Goal: Task Accomplishment & Management: Complete application form

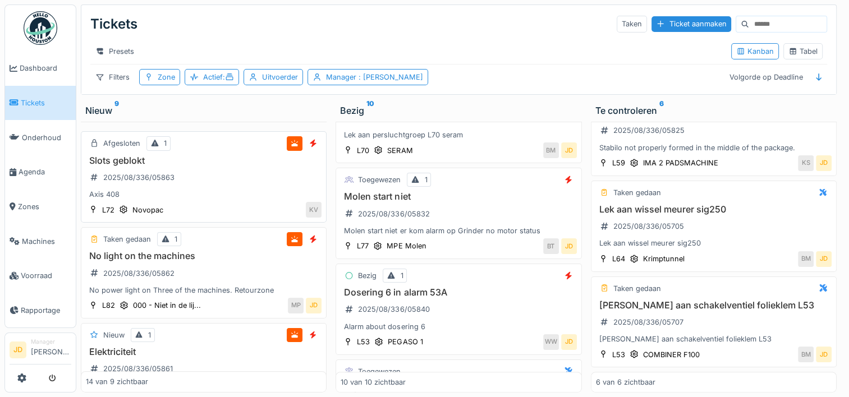
click at [232, 180] on div "Slots geblokt 2025/08/336/05863 Axis 408" at bounding box center [204, 177] width 236 height 45
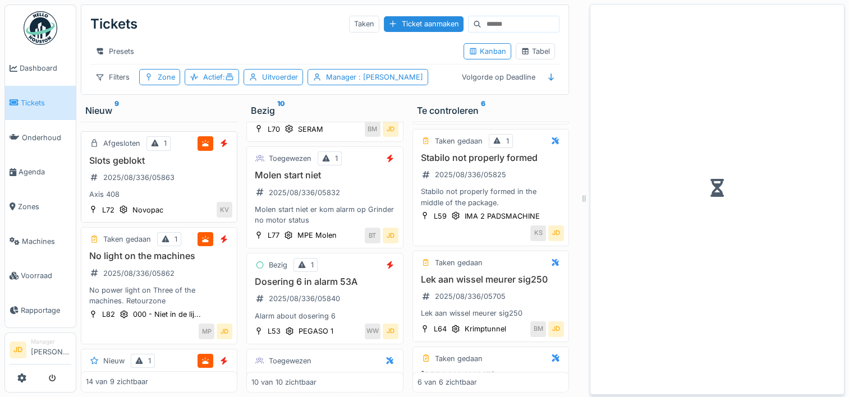
scroll to position [422, 0]
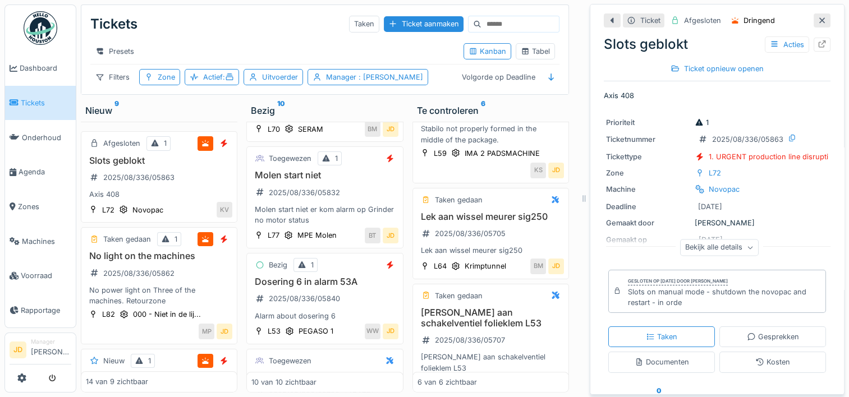
click at [818, 17] on icon at bounding box center [822, 20] width 9 height 7
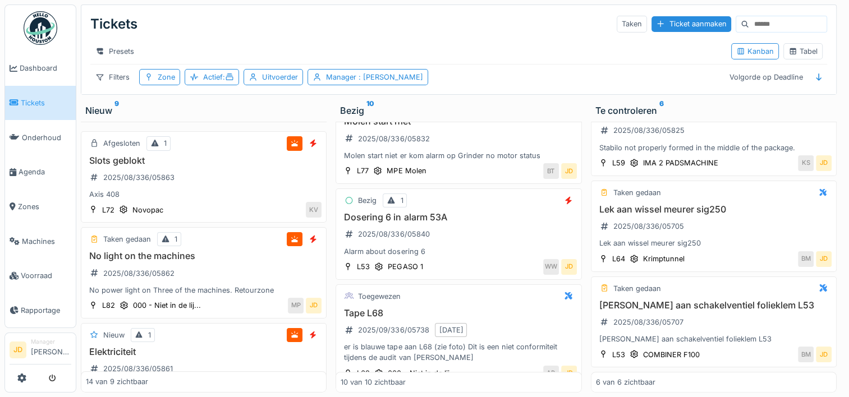
scroll to position [667, 0]
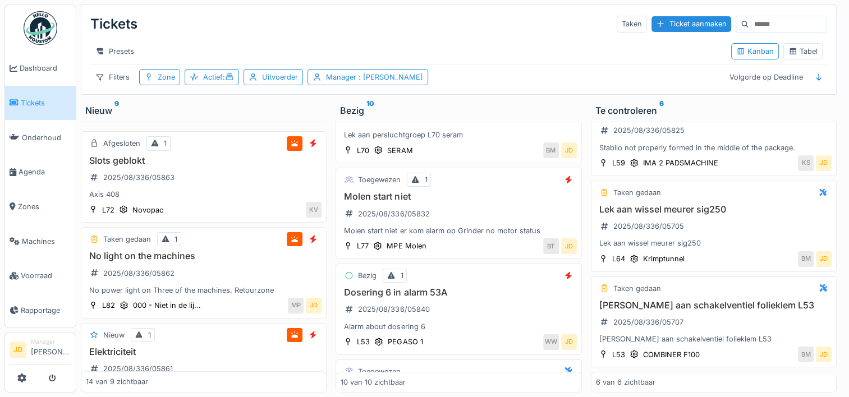
click at [38, 98] on span "Tickets" at bounding box center [46, 103] width 51 height 11
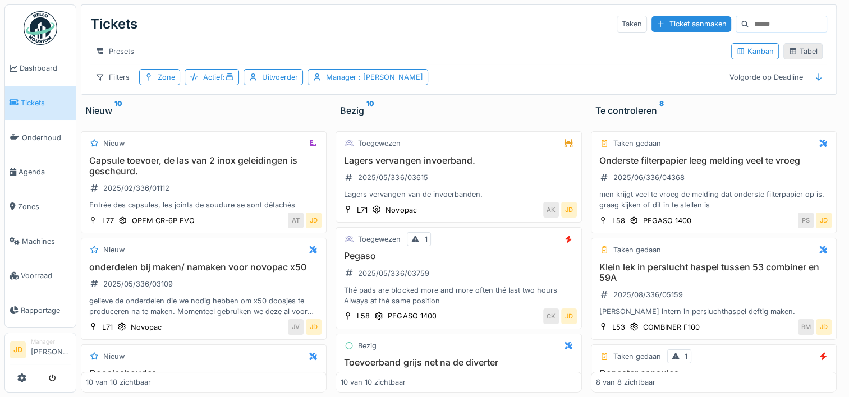
click at [789, 54] on icon at bounding box center [793, 51] width 9 height 7
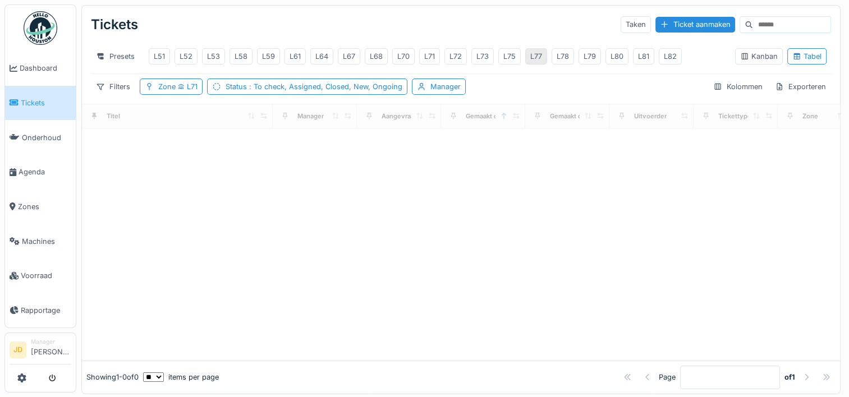
click at [537, 58] on div "L77" at bounding box center [536, 56] width 12 height 11
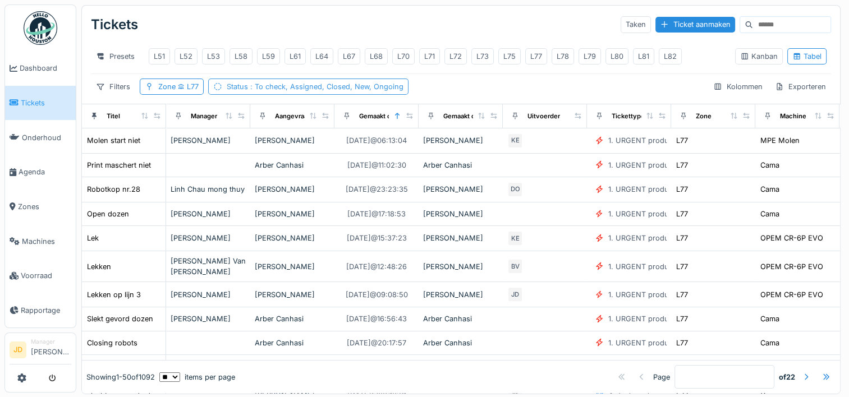
click at [319, 91] on span ": To check, Assigned, Closed, New, Ongoing" at bounding box center [325, 87] width 155 height 8
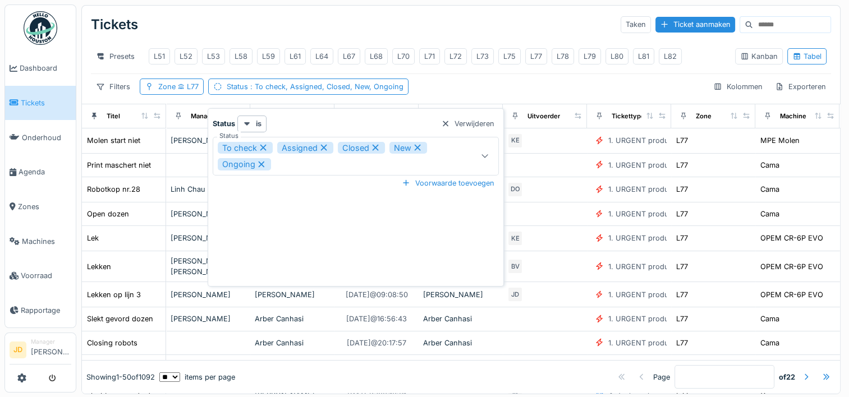
click at [263, 149] on icon at bounding box center [263, 148] width 10 height 8
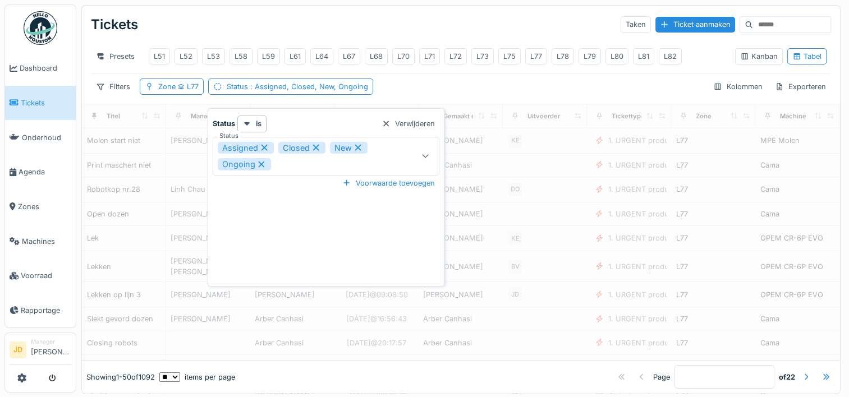
click at [317, 146] on icon at bounding box center [316, 148] width 6 height 6
type input "**********"
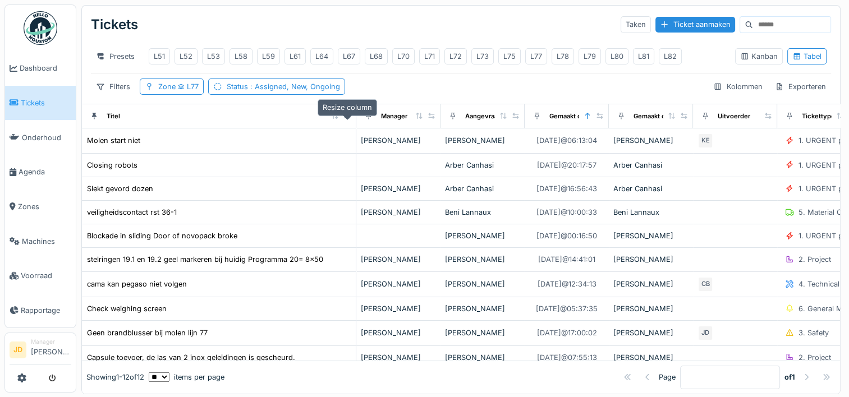
drag, startPoint x: 157, startPoint y: 125, endPoint x: 347, endPoint y: 121, distance: 190.3
click at [347, 119] on icon at bounding box center [347, 116] width 8 height 6
click at [58, 103] on span "Tickets" at bounding box center [46, 103] width 51 height 11
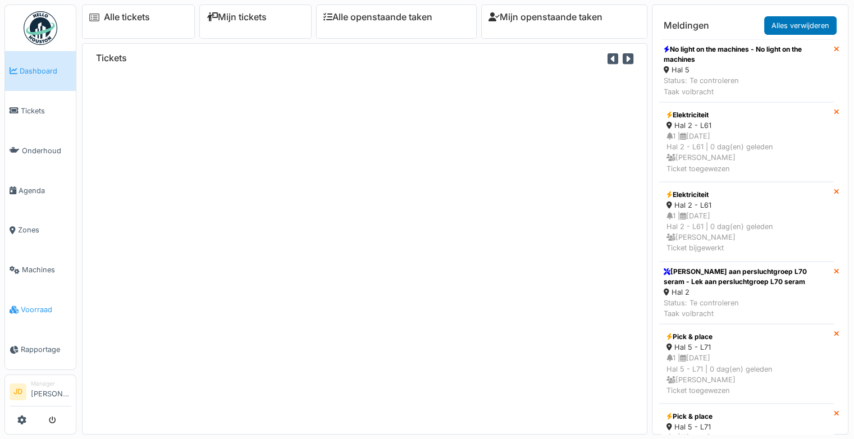
click at [38, 304] on span "Voorraad" at bounding box center [46, 309] width 51 height 11
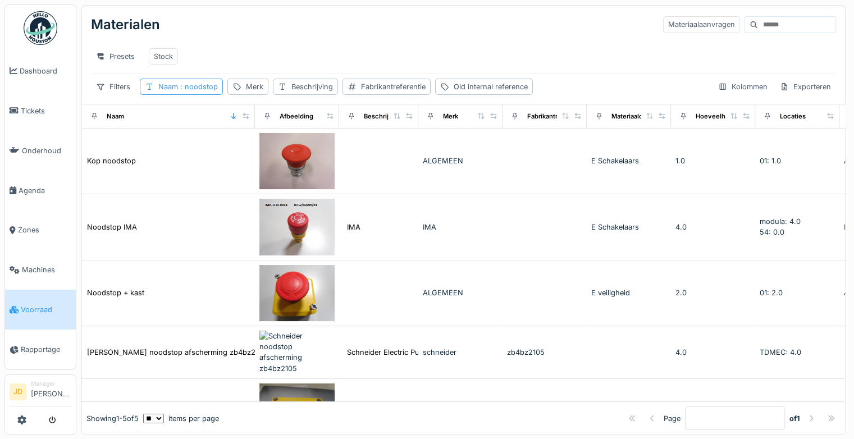
click at [189, 91] on span ": noodstop" at bounding box center [198, 87] width 40 height 8
click at [249, 144] on div at bounding box center [244, 148] width 9 height 11
click at [231, 144] on input "Naam" at bounding box center [201, 149] width 114 height 24
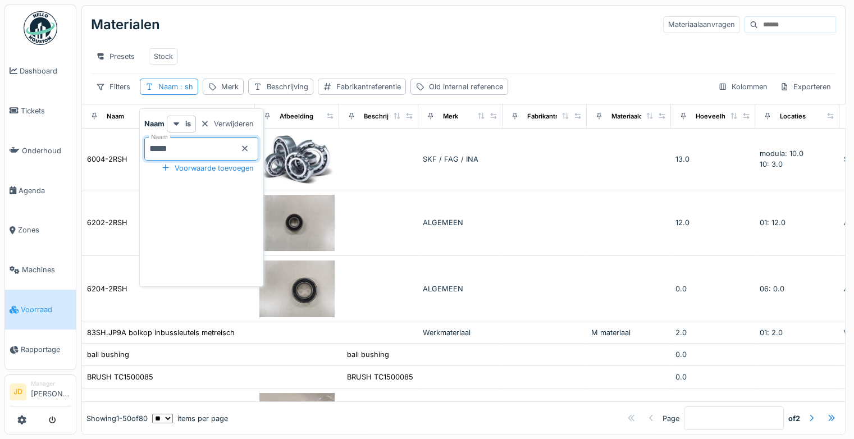
type input "******"
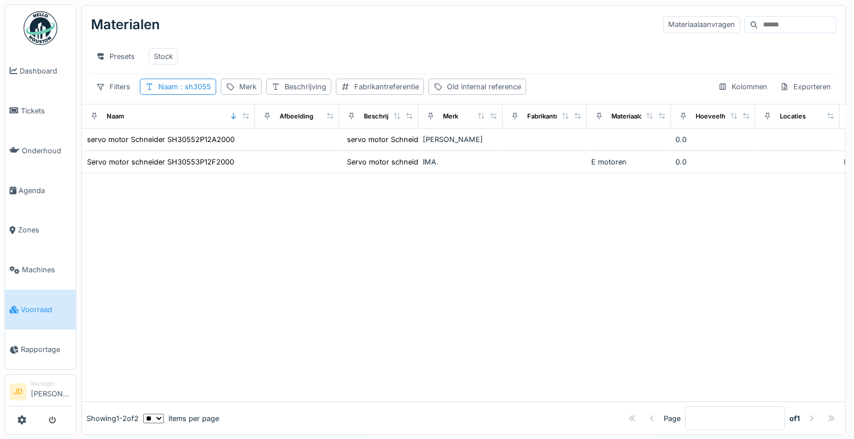
click at [285, 42] on div "Presets Stock" at bounding box center [463, 56] width 745 height 34
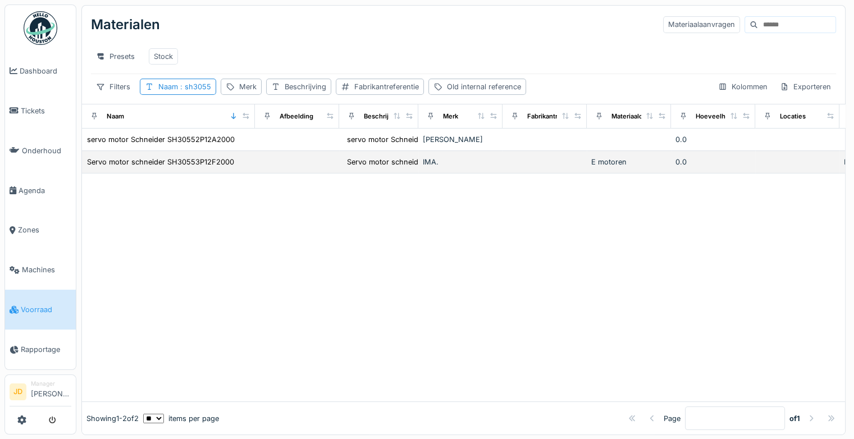
click at [251, 163] on td "Servo motor schneider SH30553P12F2000" at bounding box center [168, 162] width 173 height 22
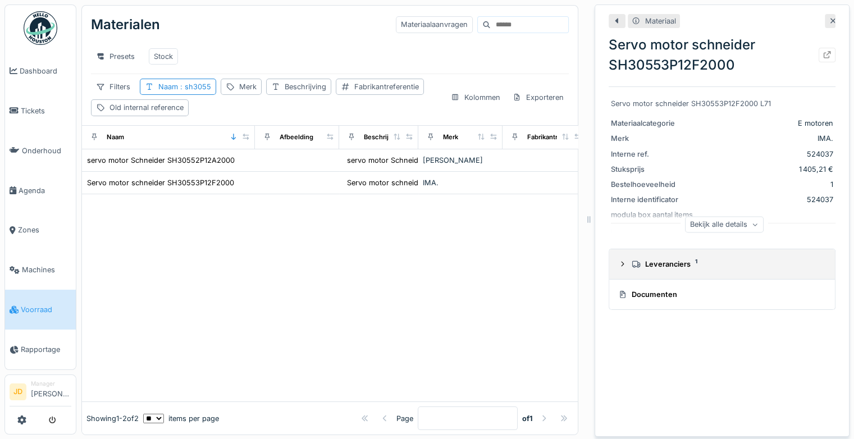
click at [617, 271] on summary "Leveranciers 1" at bounding box center [721, 264] width 217 height 21
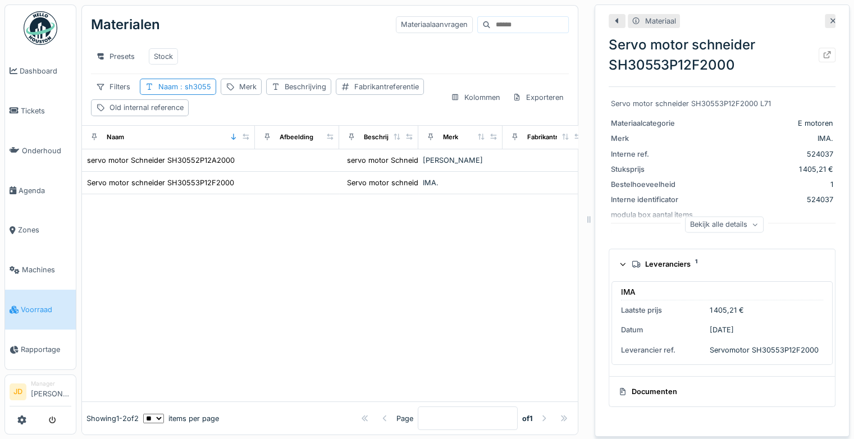
click at [620, 267] on div "Leveranciers 1" at bounding box center [722, 264] width 208 height 11
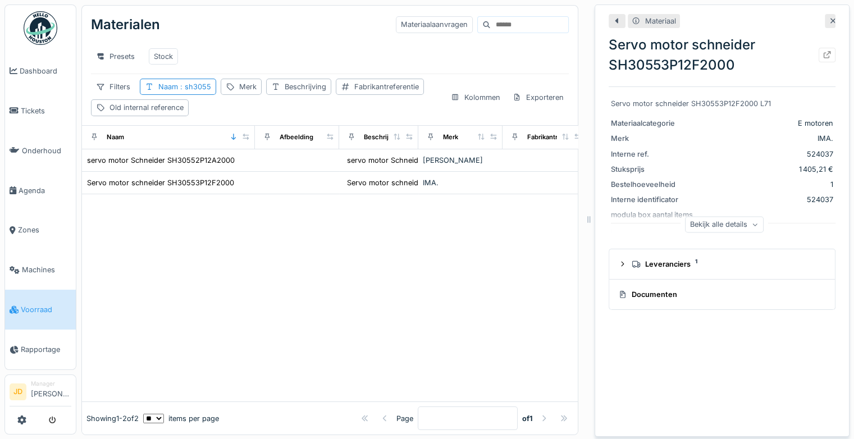
click at [830, 21] on icon at bounding box center [833, 21] width 6 height 6
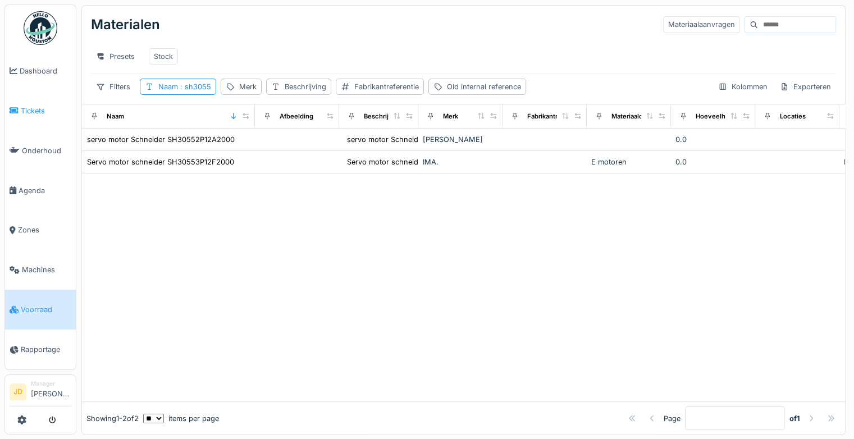
click at [40, 106] on span "Tickets" at bounding box center [46, 111] width 51 height 11
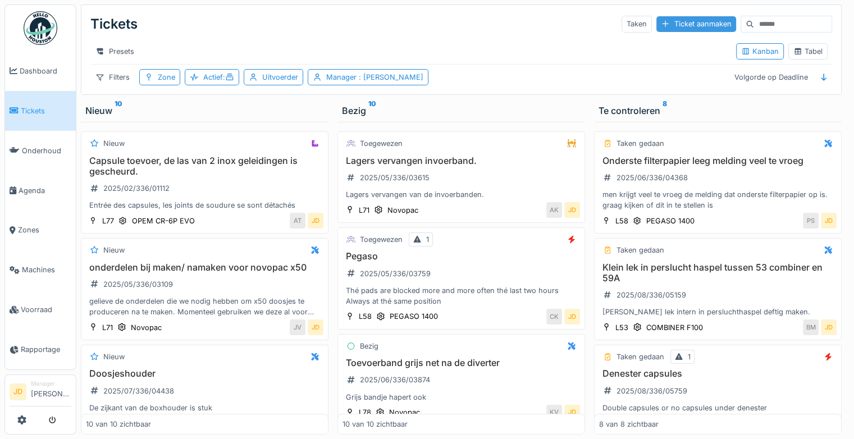
click at [656, 22] on div "Ticket aanmaken" at bounding box center [696, 23] width 80 height 15
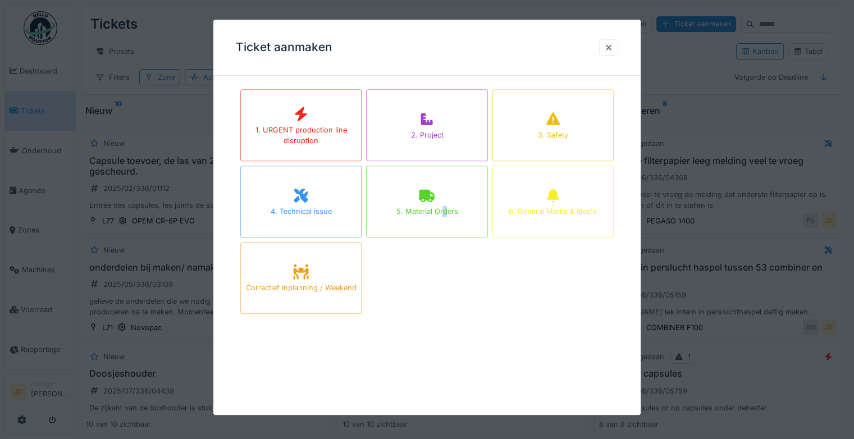
click at [448, 210] on div "5. Material Orders" at bounding box center [427, 212] width 62 height 11
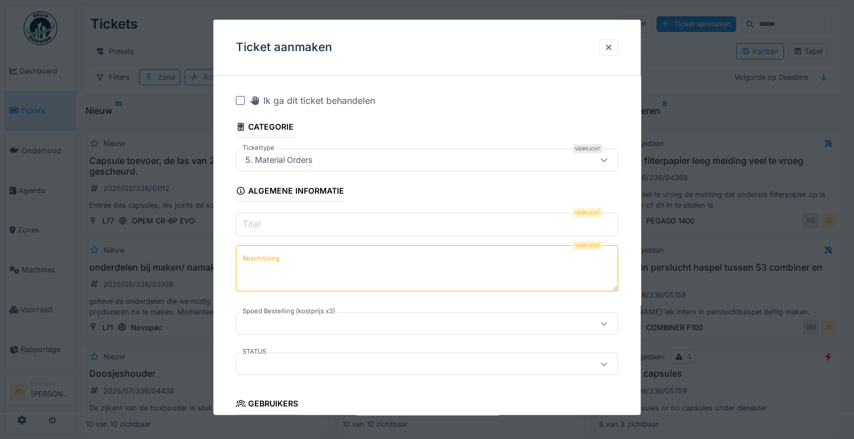
click at [343, 228] on input "Titel" at bounding box center [427, 225] width 382 height 24
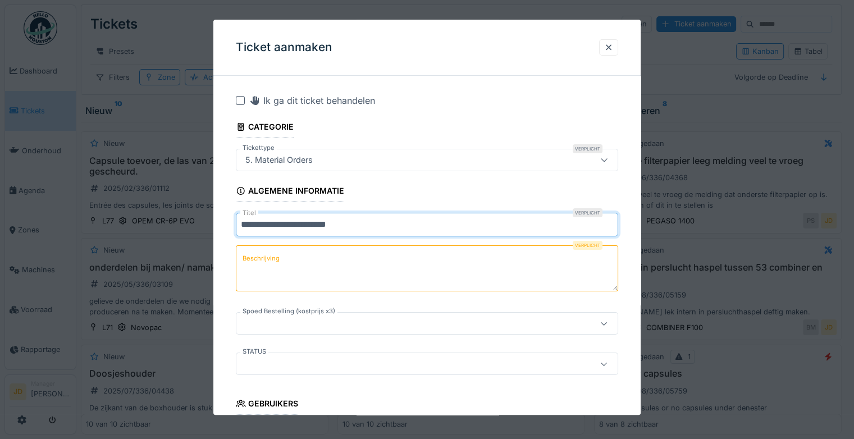
type input "**********"
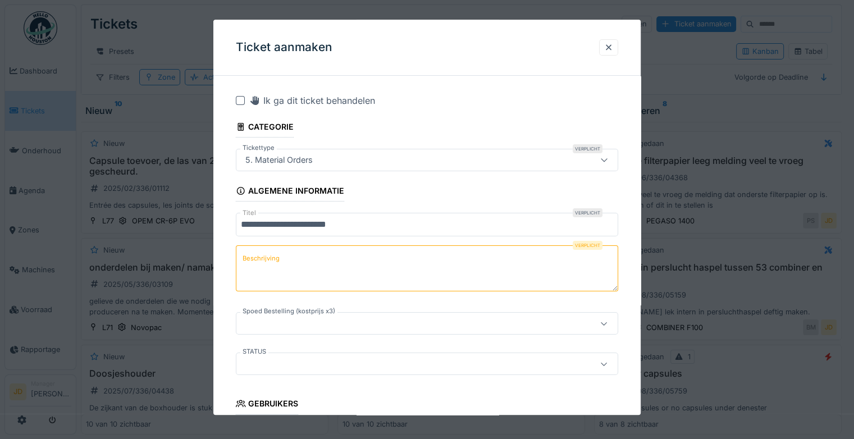
click at [346, 260] on textarea "Beschrijving" at bounding box center [427, 268] width 382 height 46
type textarea "*"
type textarea "**********"
click at [294, 318] on div at bounding box center [404, 324] width 326 height 12
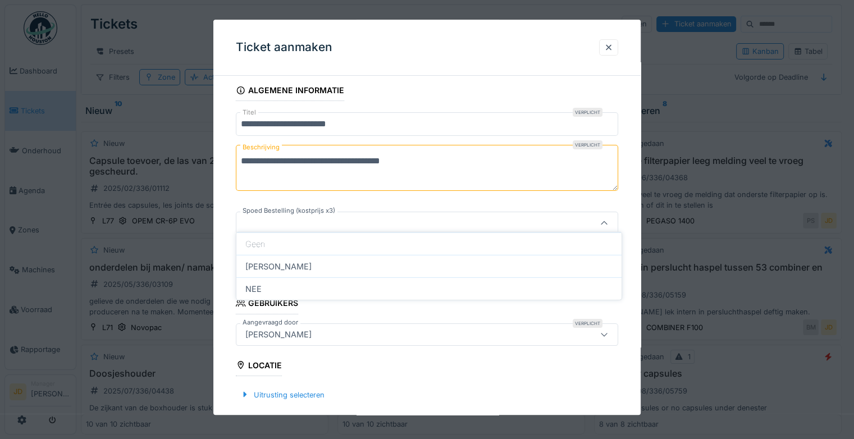
scroll to position [106, 0]
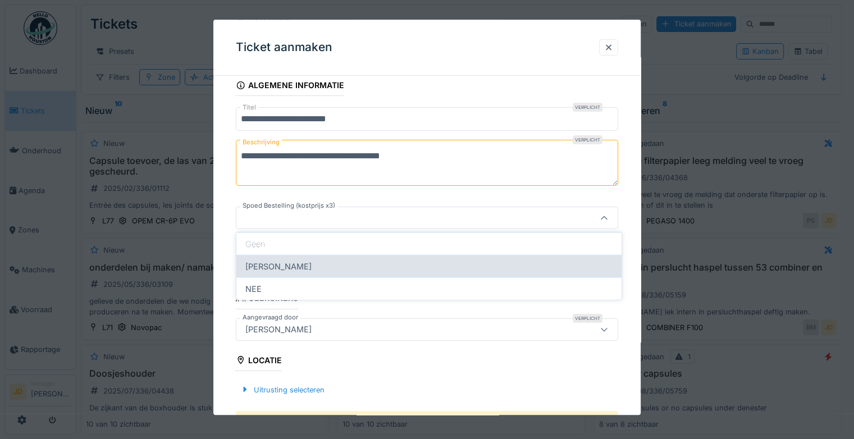
click at [272, 258] on div "[PERSON_NAME]" at bounding box center [428, 266] width 385 height 22
type input "**"
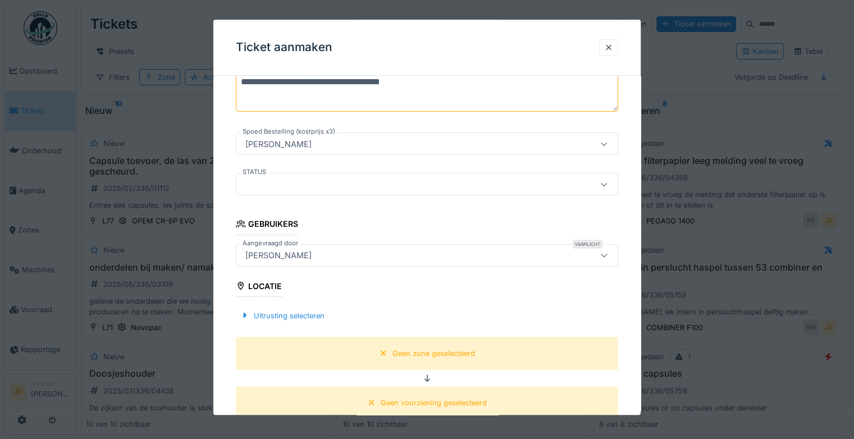
scroll to position [274, 0]
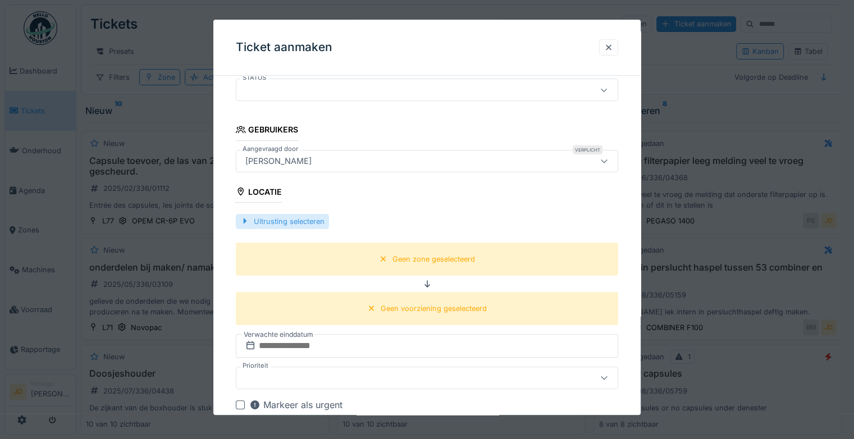
click at [283, 217] on div "Uitrusting selecteren" at bounding box center [282, 221] width 93 height 15
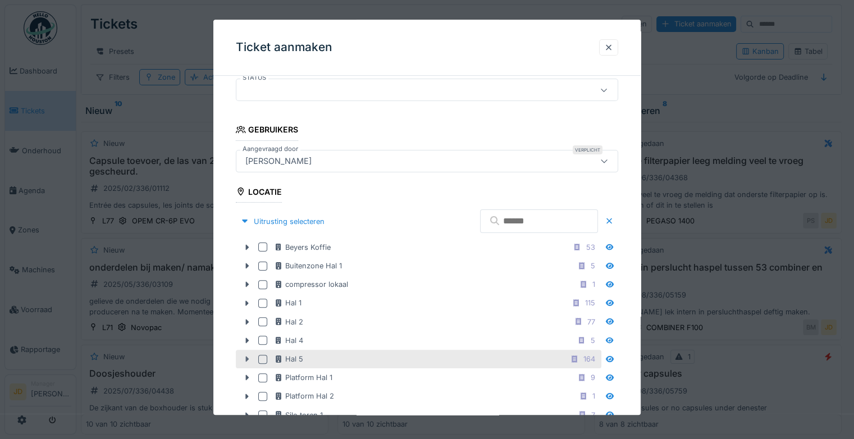
click at [245, 355] on icon at bounding box center [246, 358] width 9 height 7
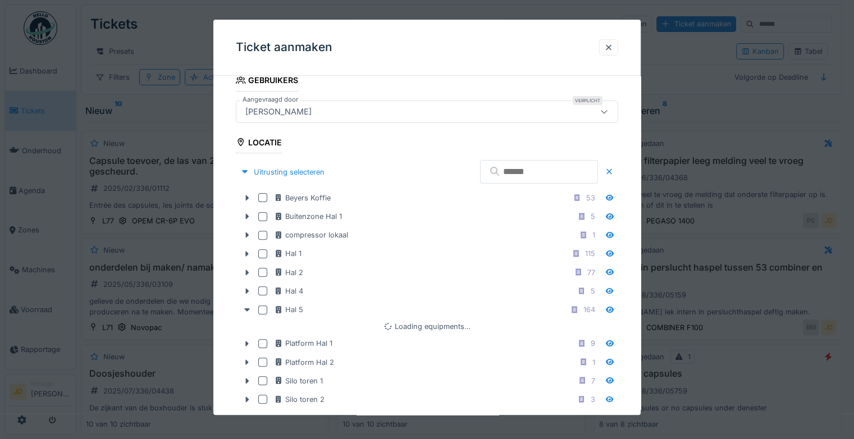
scroll to position [386, 0]
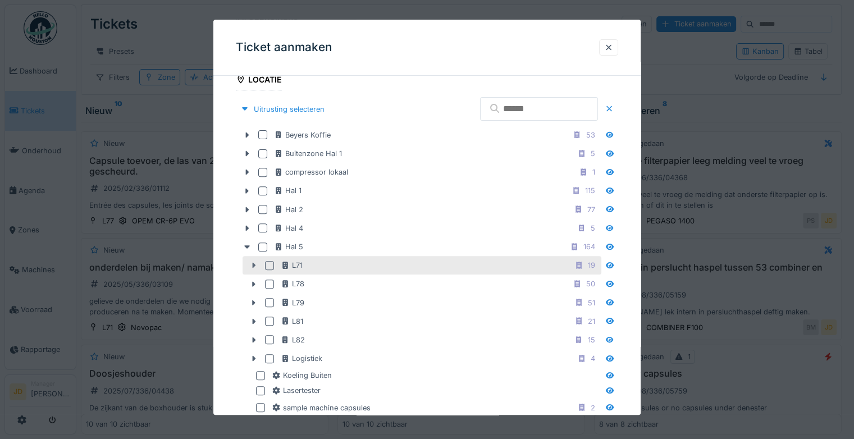
click at [250, 267] on div at bounding box center [254, 266] width 18 height 12
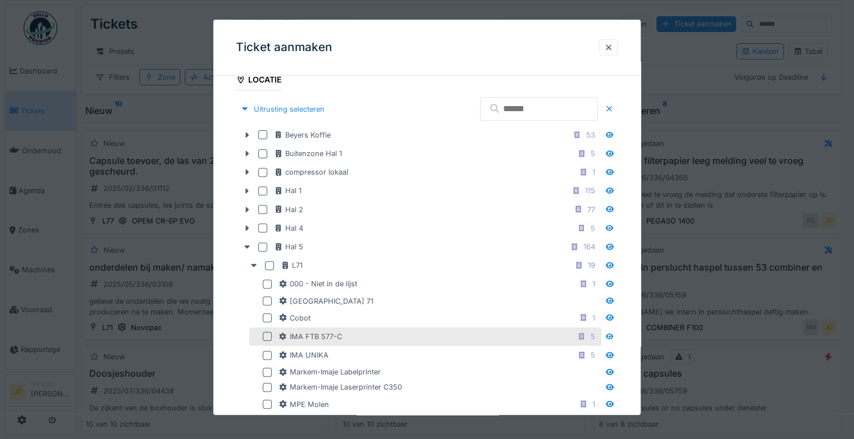
drag, startPoint x: 265, startPoint y: 333, endPoint x: 258, endPoint y: 337, distance: 8.6
click at [268, 334] on div at bounding box center [267, 336] width 9 height 9
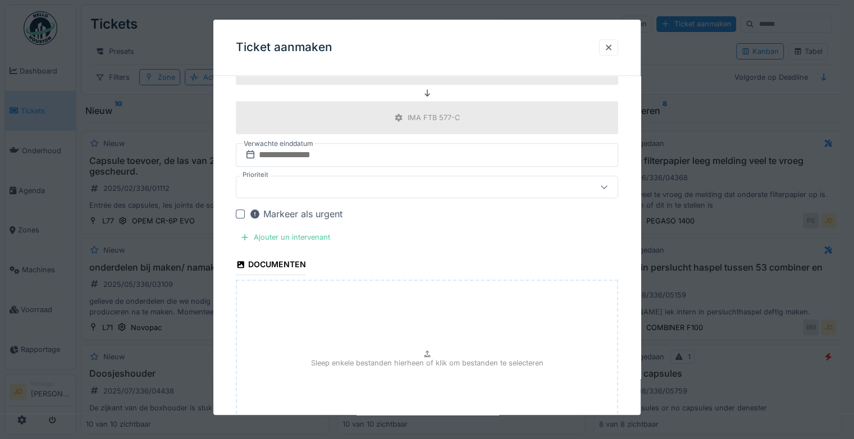
scroll to position [1165, 0]
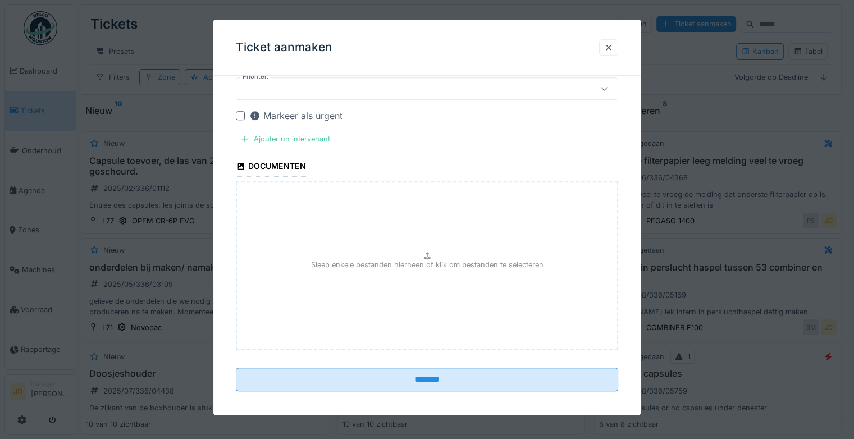
click at [358, 265] on div "Sleep enkele bestanden hierheen of klik om bestanden te selecteren" at bounding box center [427, 266] width 382 height 168
click at [319, 260] on p "Sleep enkele bestanden hierheen of klik om bestanden te selecteren" at bounding box center [427, 264] width 232 height 11
click at [433, 281] on div "Sleep enkele bestanden hierheen of klik om bestanden te selecteren" at bounding box center [427, 266] width 382 height 168
type input "**********"
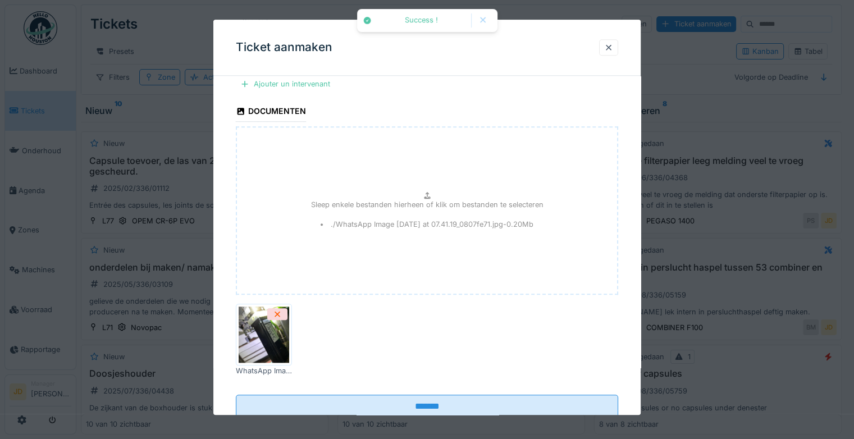
scroll to position [1247, 0]
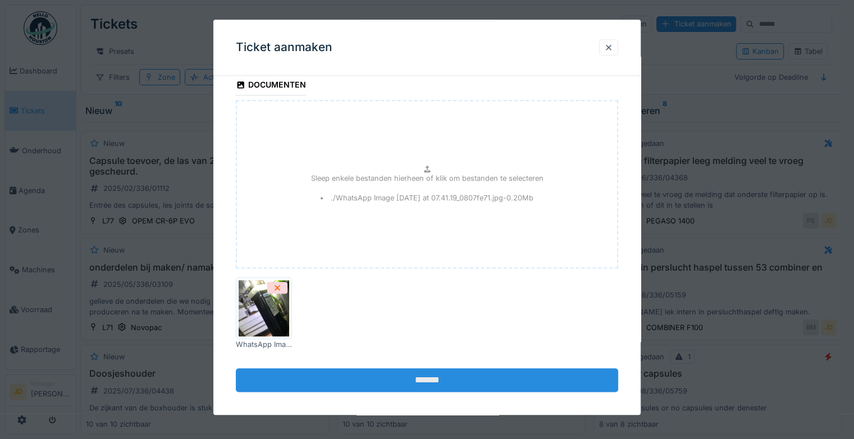
click at [486, 374] on input "*******" at bounding box center [427, 380] width 382 height 24
